Goal: Task Accomplishment & Management: Manage account settings

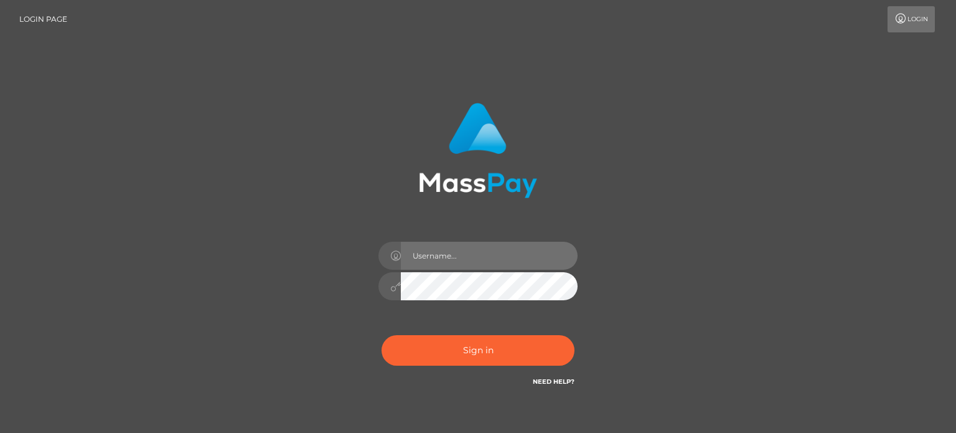
click at [417, 260] on input "text" at bounding box center [489, 256] width 177 height 28
type input "[EMAIL_ADDRESS][DOMAIN_NAME]"
click at [382, 335] on button "Sign in" at bounding box center [478, 350] width 193 height 31
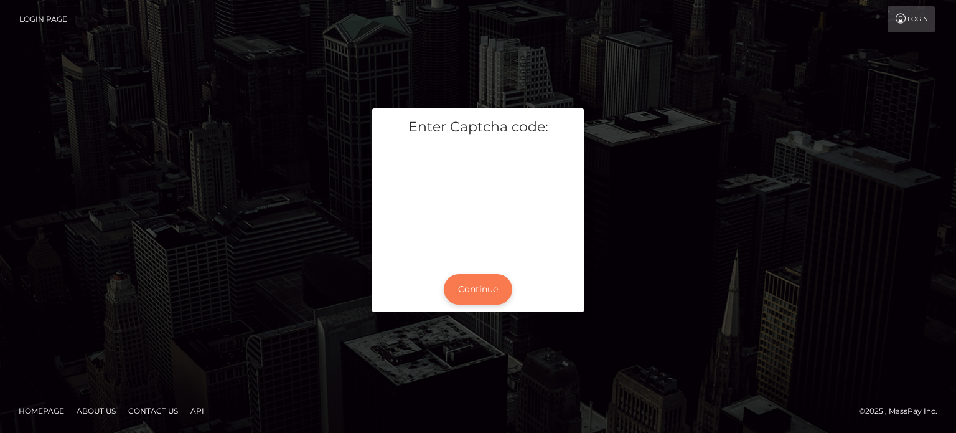
click at [463, 304] on button "Continue" at bounding box center [478, 289] width 68 height 31
